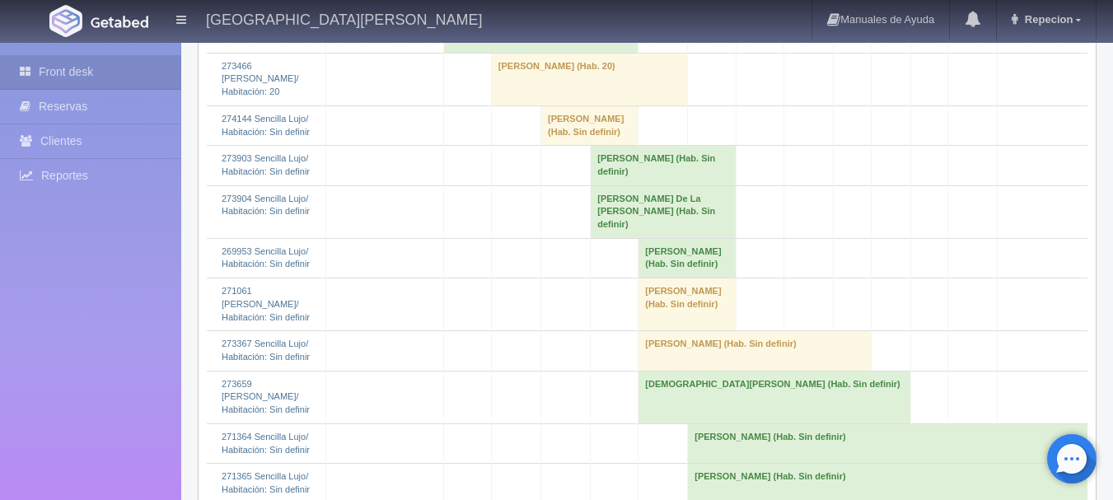
scroll to position [1565, 0]
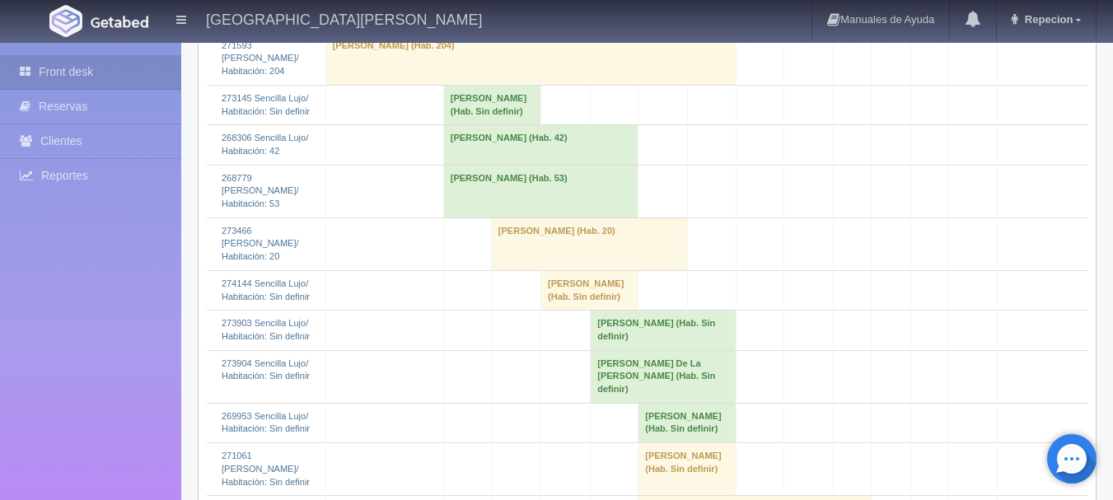
click at [455, 124] on td "josue resendiz (Hab. Sin definir)" at bounding box center [491, 105] width 97 height 40
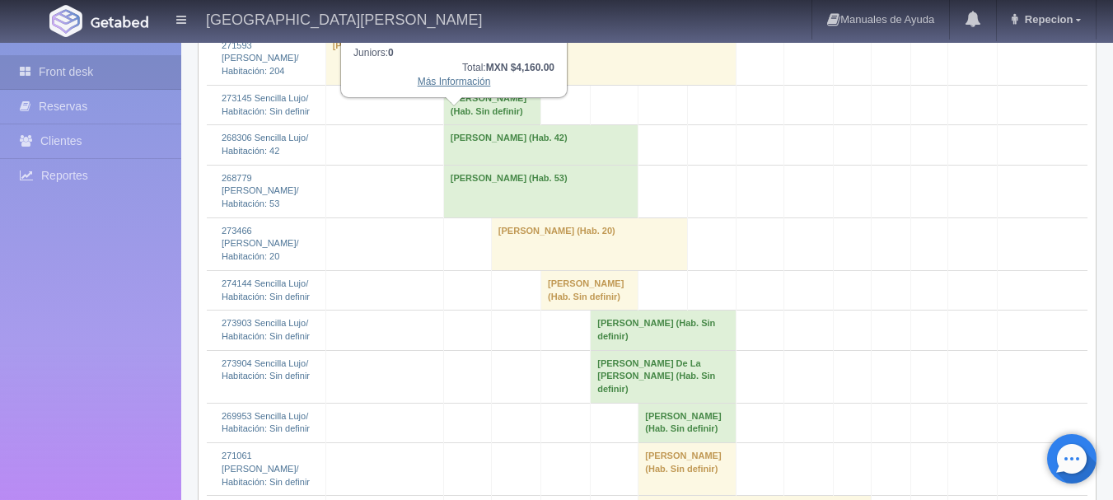
click at [478, 87] on link "Más Información" at bounding box center [454, 82] width 73 height 12
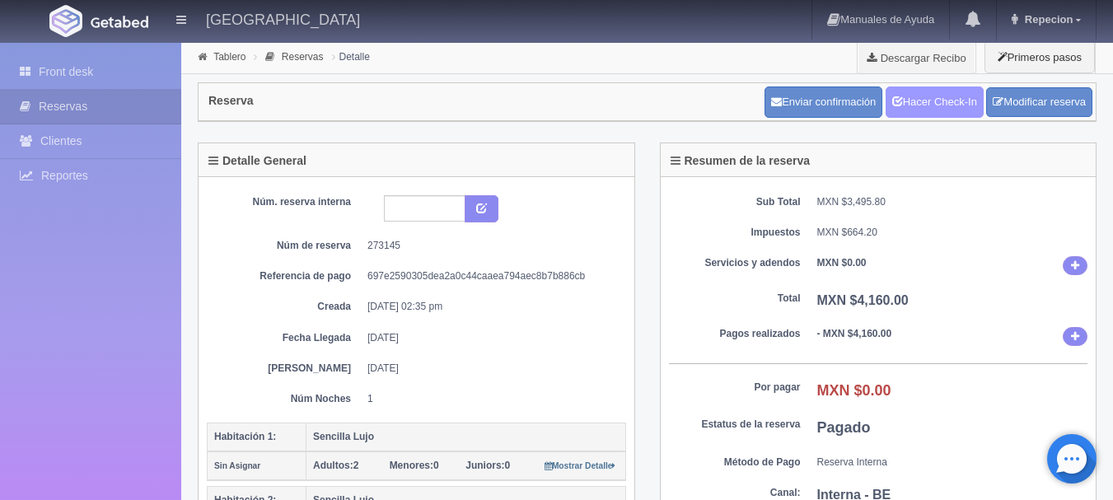
click at [947, 103] on link "Hacer Check-In" at bounding box center [935, 101] width 98 height 31
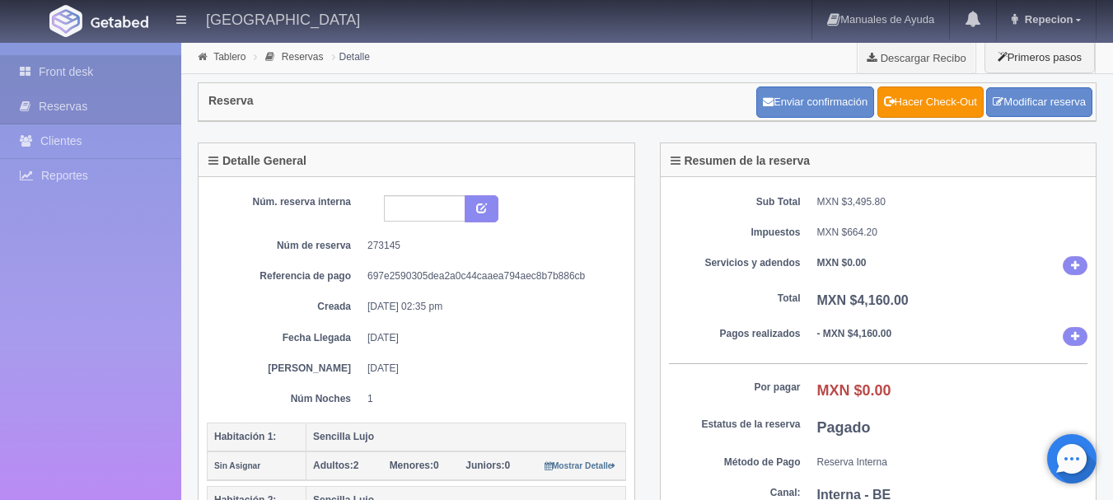
click at [112, 58] on link "Front desk" at bounding box center [90, 72] width 181 height 34
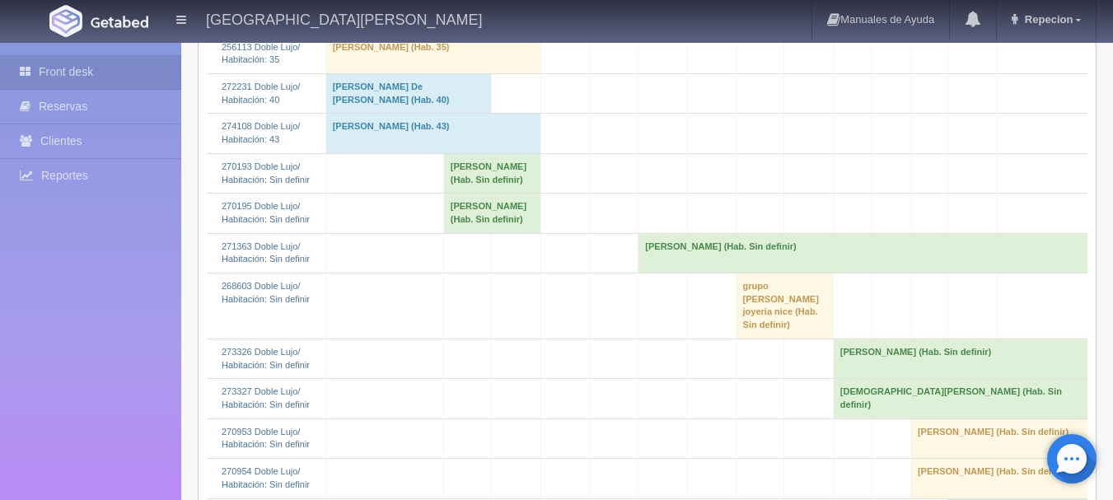
scroll to position [412, 0]
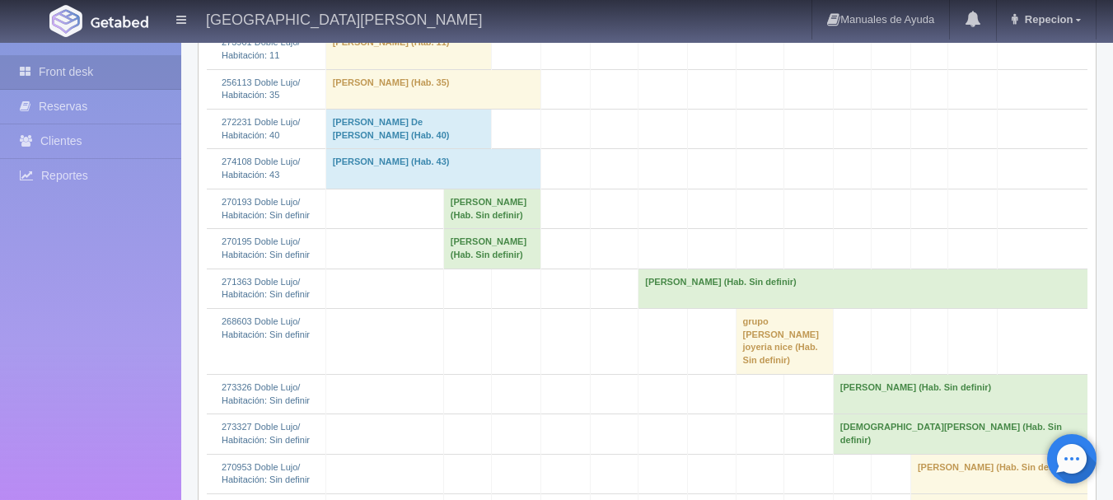
click at [479, 219] on td "josue resendiz (Hab. Sin definir)" at bounding box center [491, 209] width 97 height 40
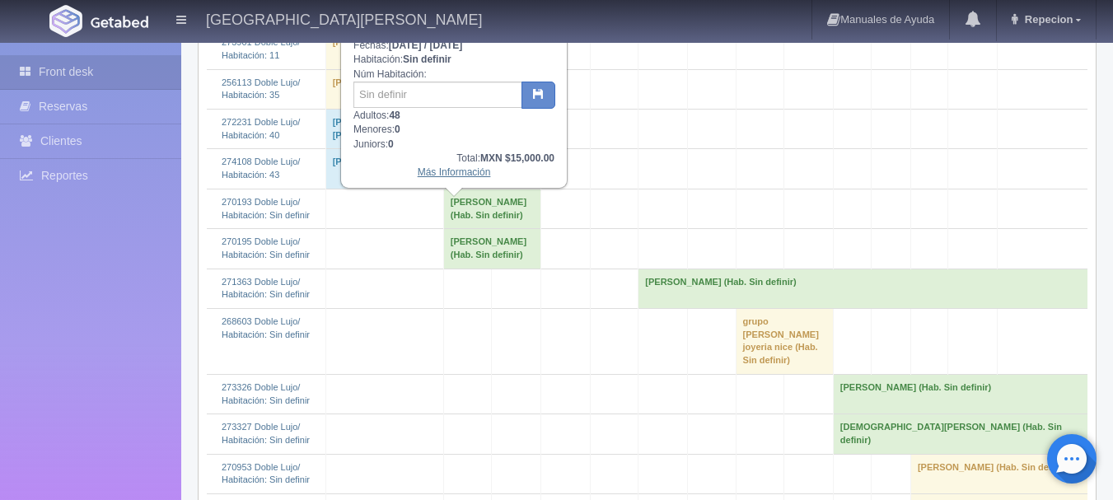
click at [479, 178] on link "Más Información" at bounding box center [454, 172] width 73 height 12
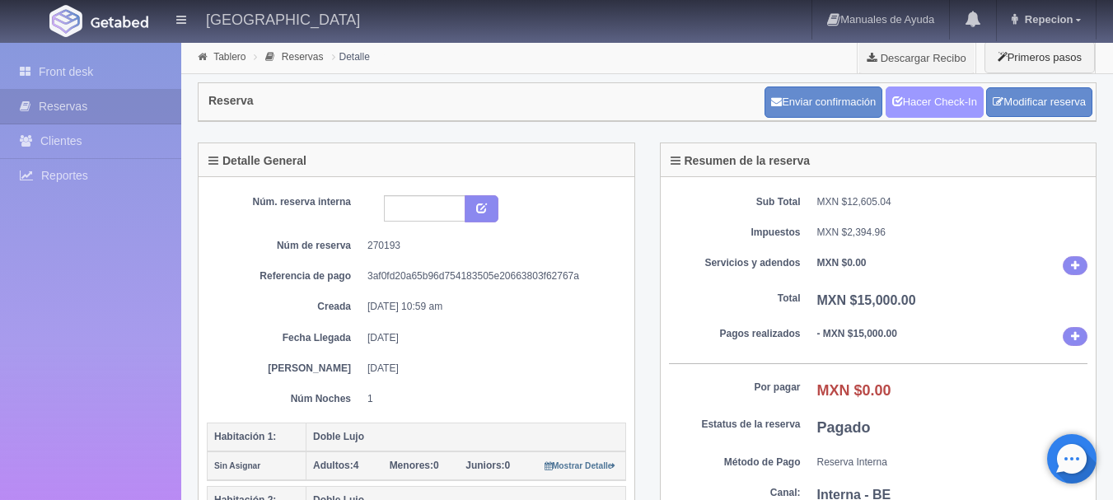
click at [936, 109] on link "Hacer Check-In" at bounding box center [935, 101] width 98 height 31
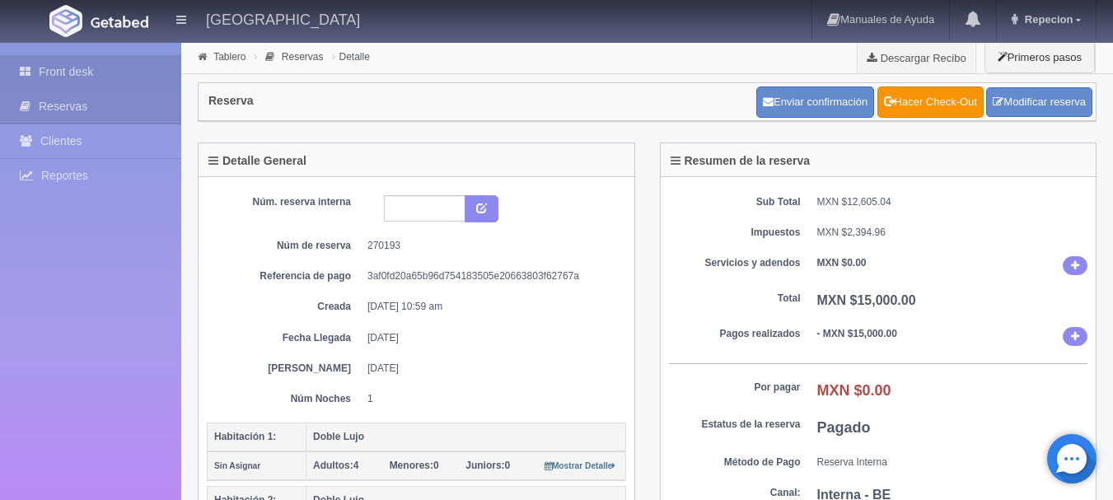
click at [71, 56] on link "Front desk" at bounding box center [90, 72] width 181 height 34
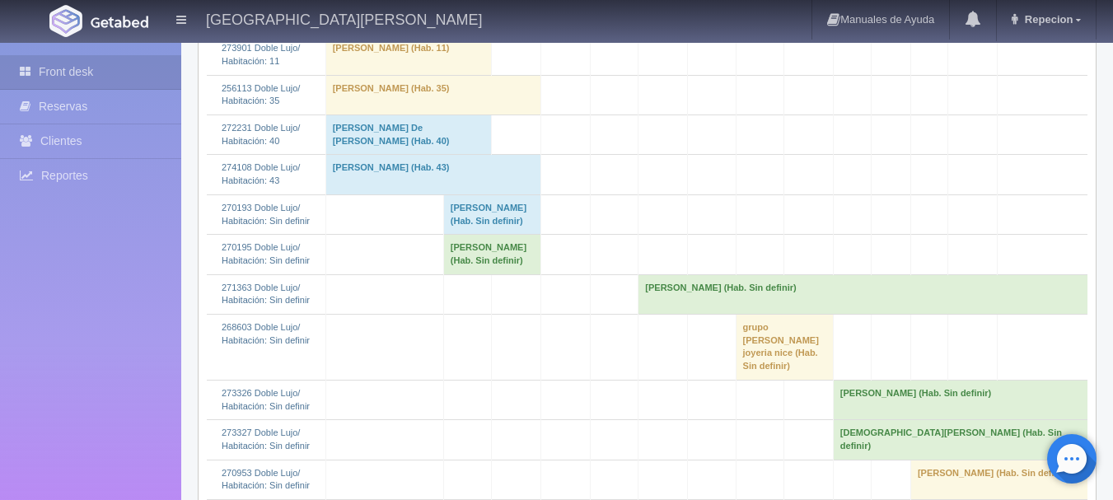
scroll to position [412, 0]
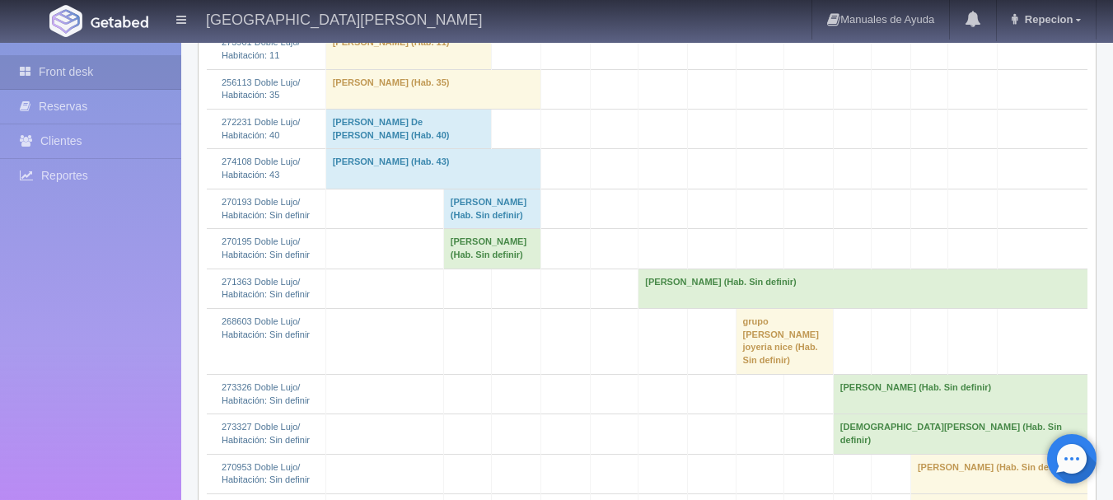
click at [459, 264] on td "JOSUE RESENDIZ (Hab. Sin definir)" at bounding box center [491, 249] width 97 height 40
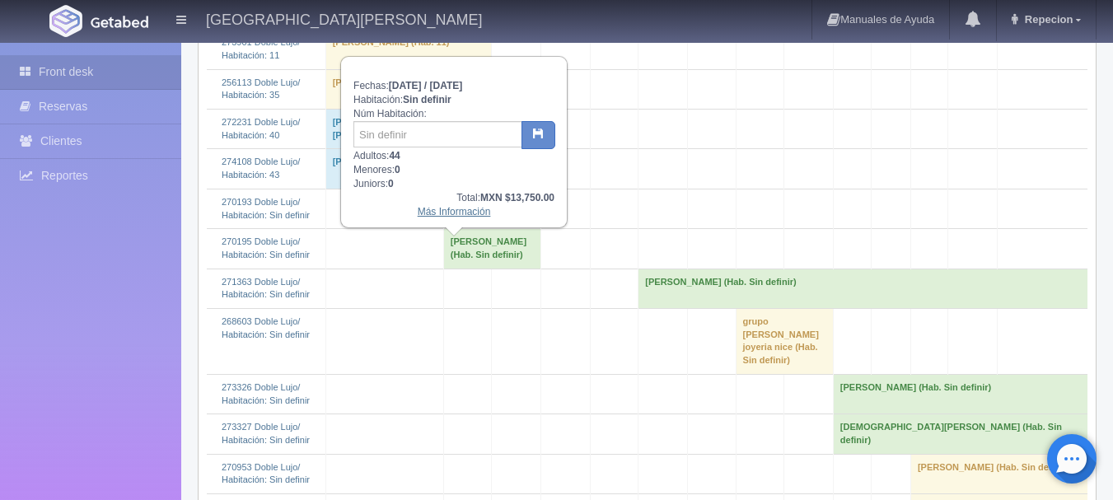
click at [464, 217] on link "Más Información" at bounding box center [454, 212] width 73 height 12
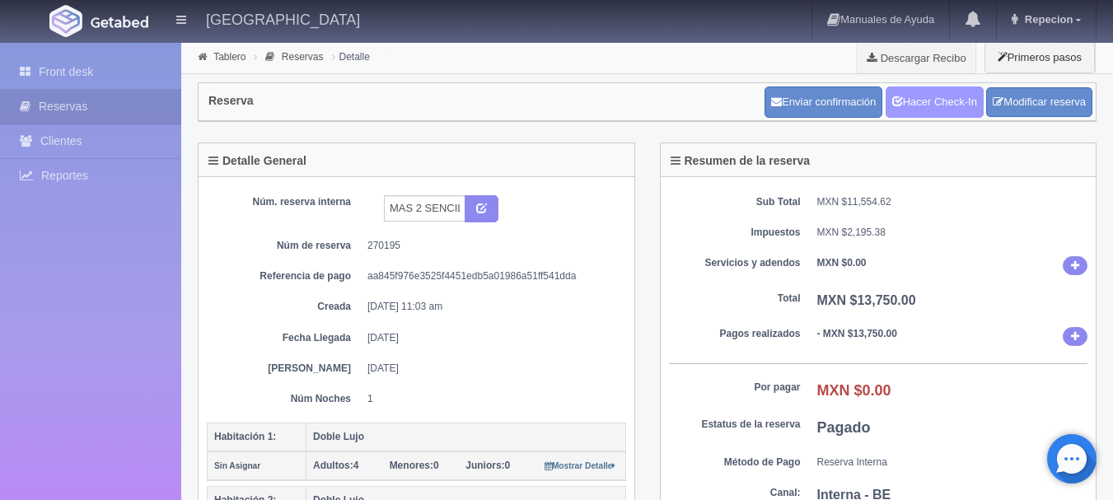
click at [914, 96] on link "Hacer Check-In" at bounding box center [935, 101] width 98 height 31
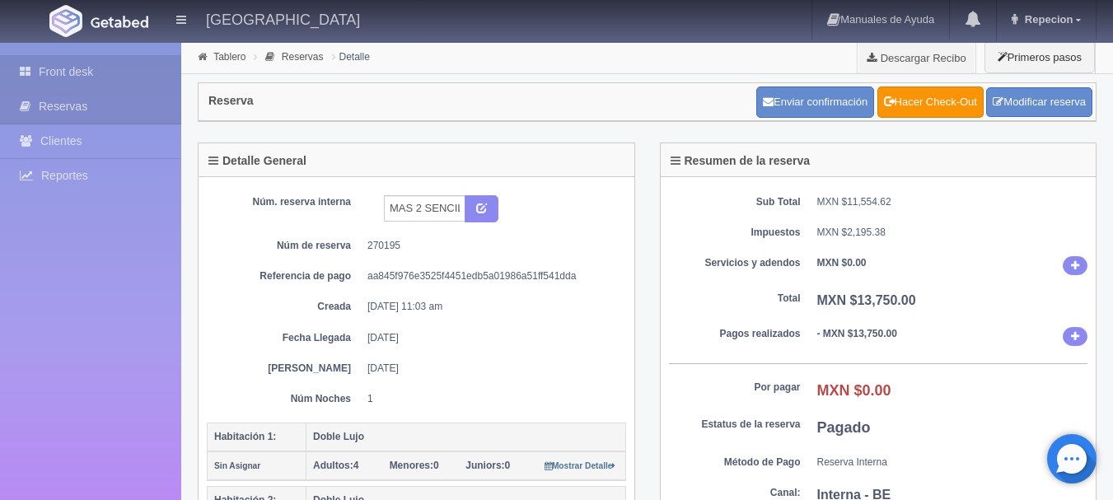
click at [63, 59] on link "Front desk" at bounding box center [90, 72] width 181 height 34
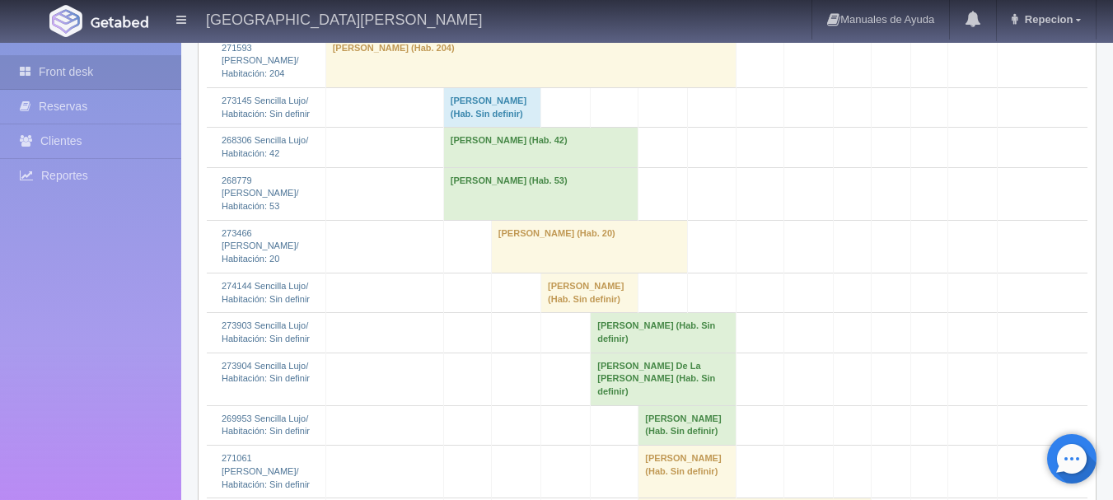
scroll to position [1565, 0]
click at [496, 165] on td "[PERSON_NAME] (Hab. 42)" at bounding box center [540, 145] width 195 height 40
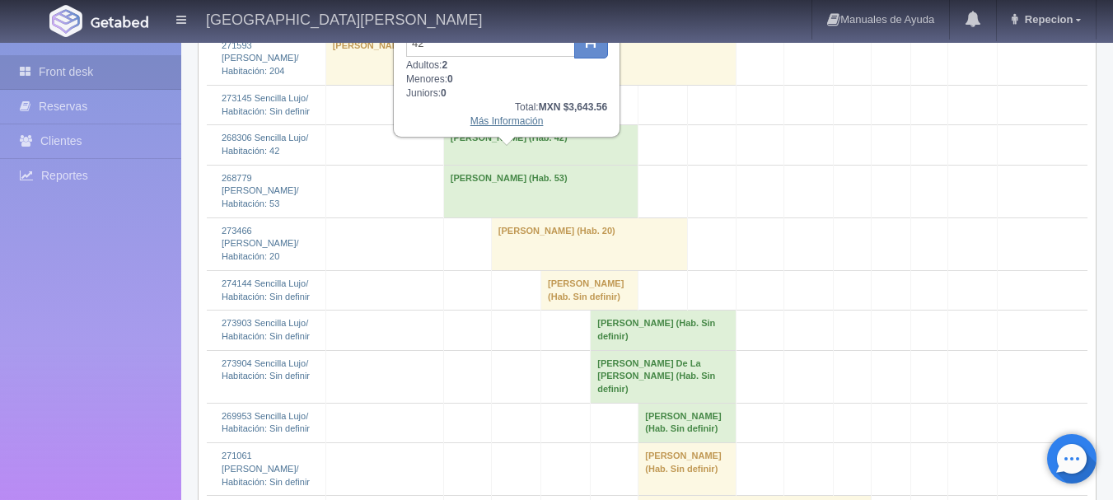
click at [503, 127] on link "Más Información" at bounding box center [506, 121] width 73 height 12
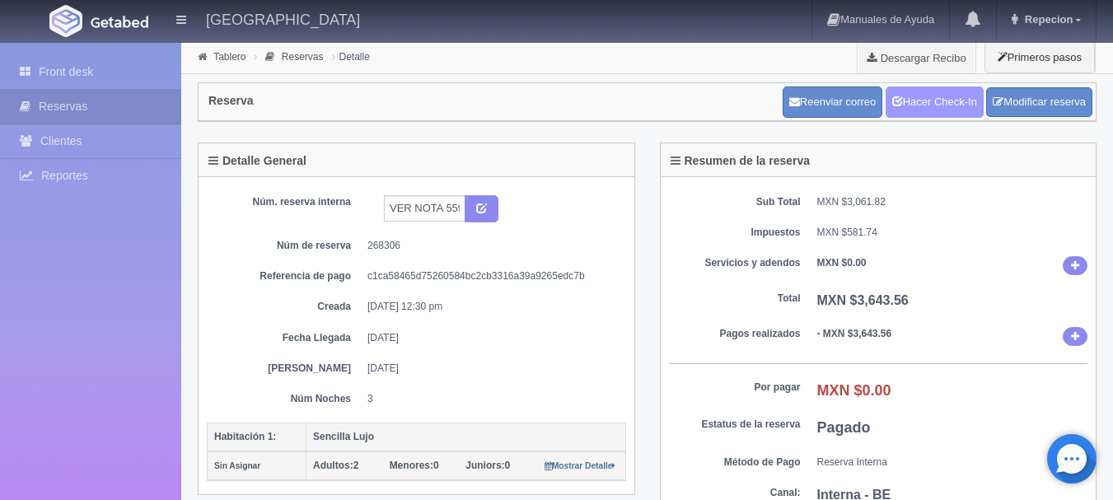
click at [904, 93] on link "Hacer Check-In" at bounding box center [935, 101] width 98 height 31
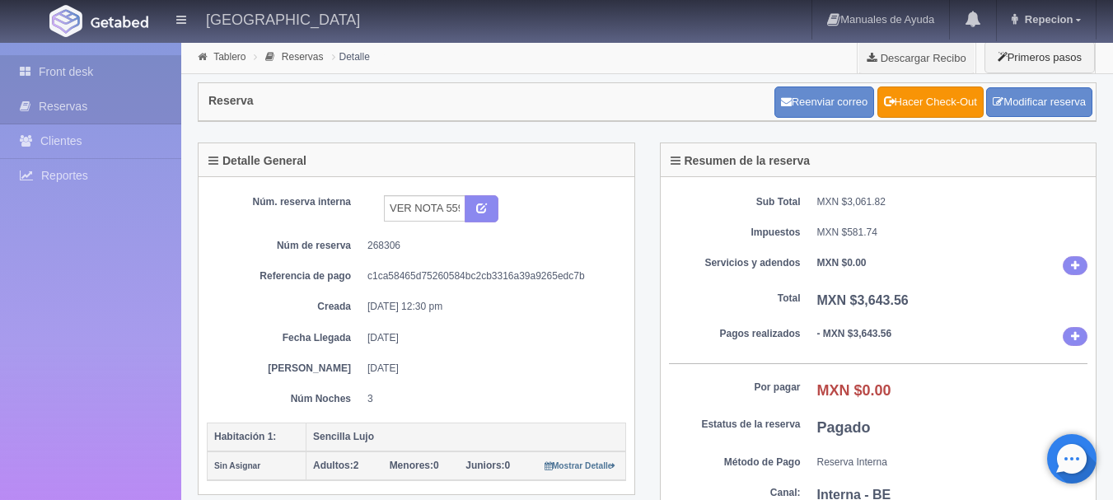
click at [75, 70] on link "Front desk" at bounding box center [90, 72] width 181 height 34
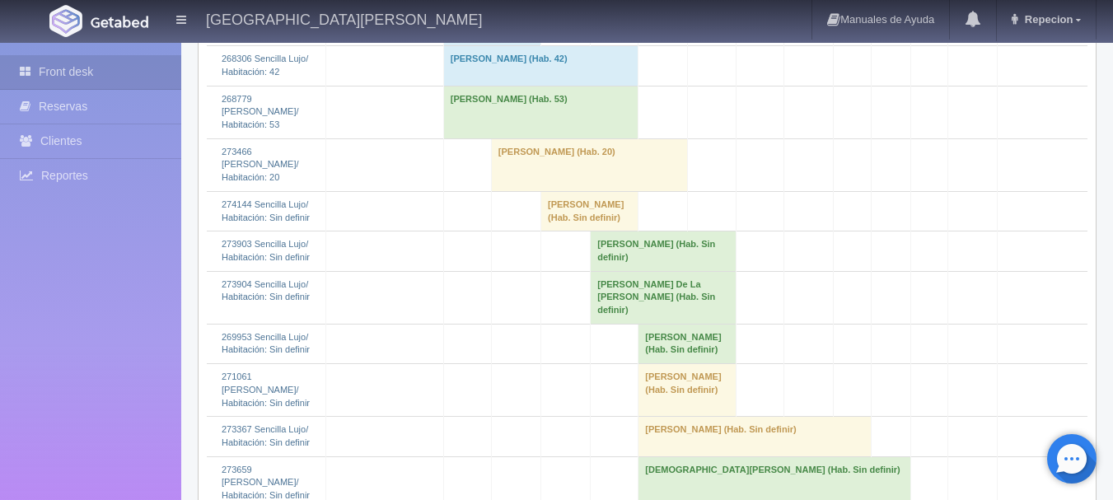
scroll to position [1648, 0]
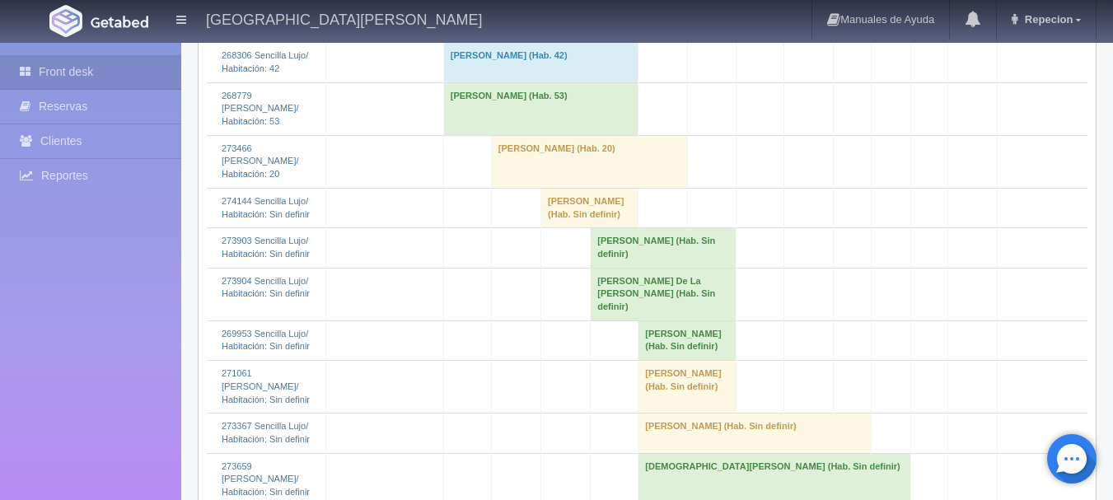
click at [477, 130] on td "Marcin Ajdukiewicz (Hab. 53)" at bounding box center [540, 108] width 195 height 53
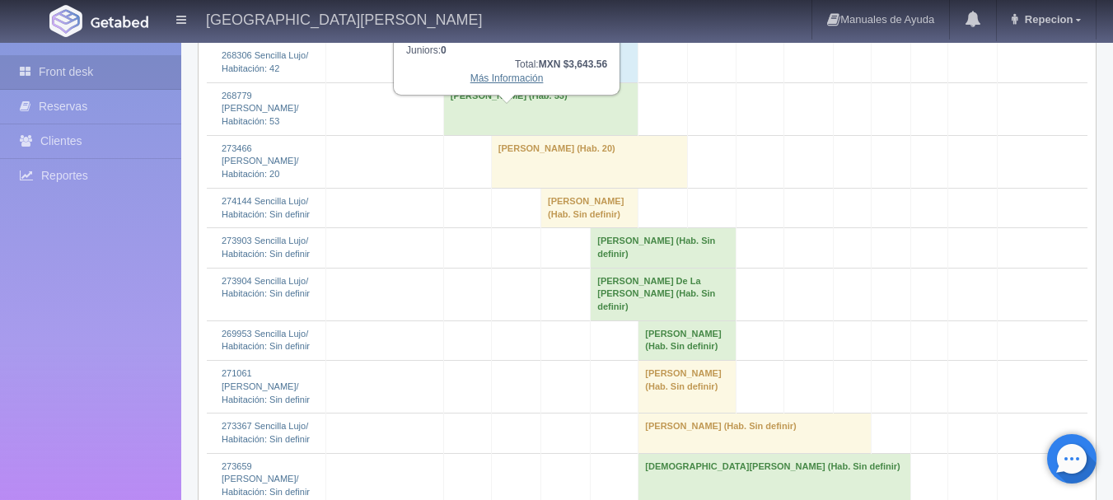
click at [495, 84] on link "Más Información" at bounding box center [506, 78] width 73 height 12
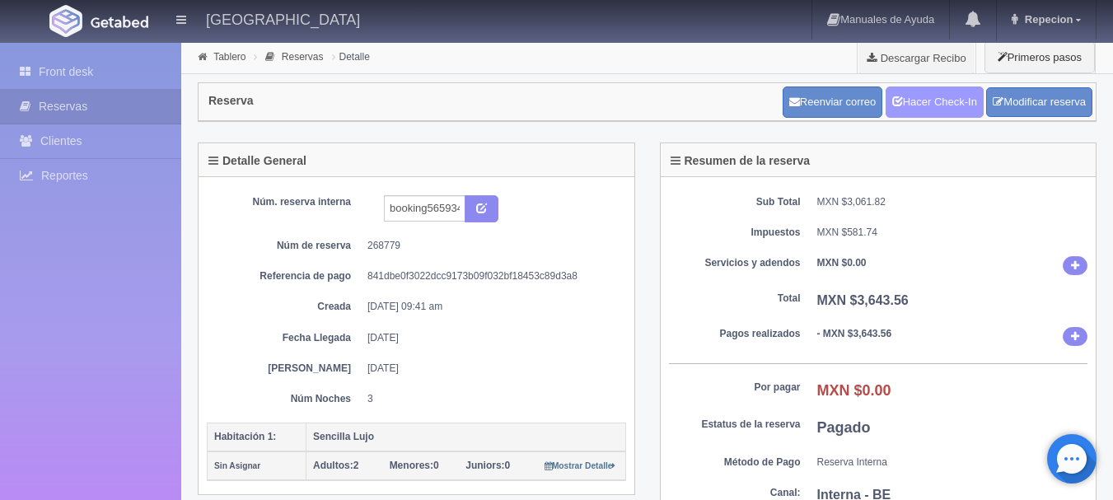
click at [959, 107] on link "Hacer Check-In" at bounding box center [935, 101] width 98 height 31
